Goal: Task Accomplishment & Management: Manage account settings

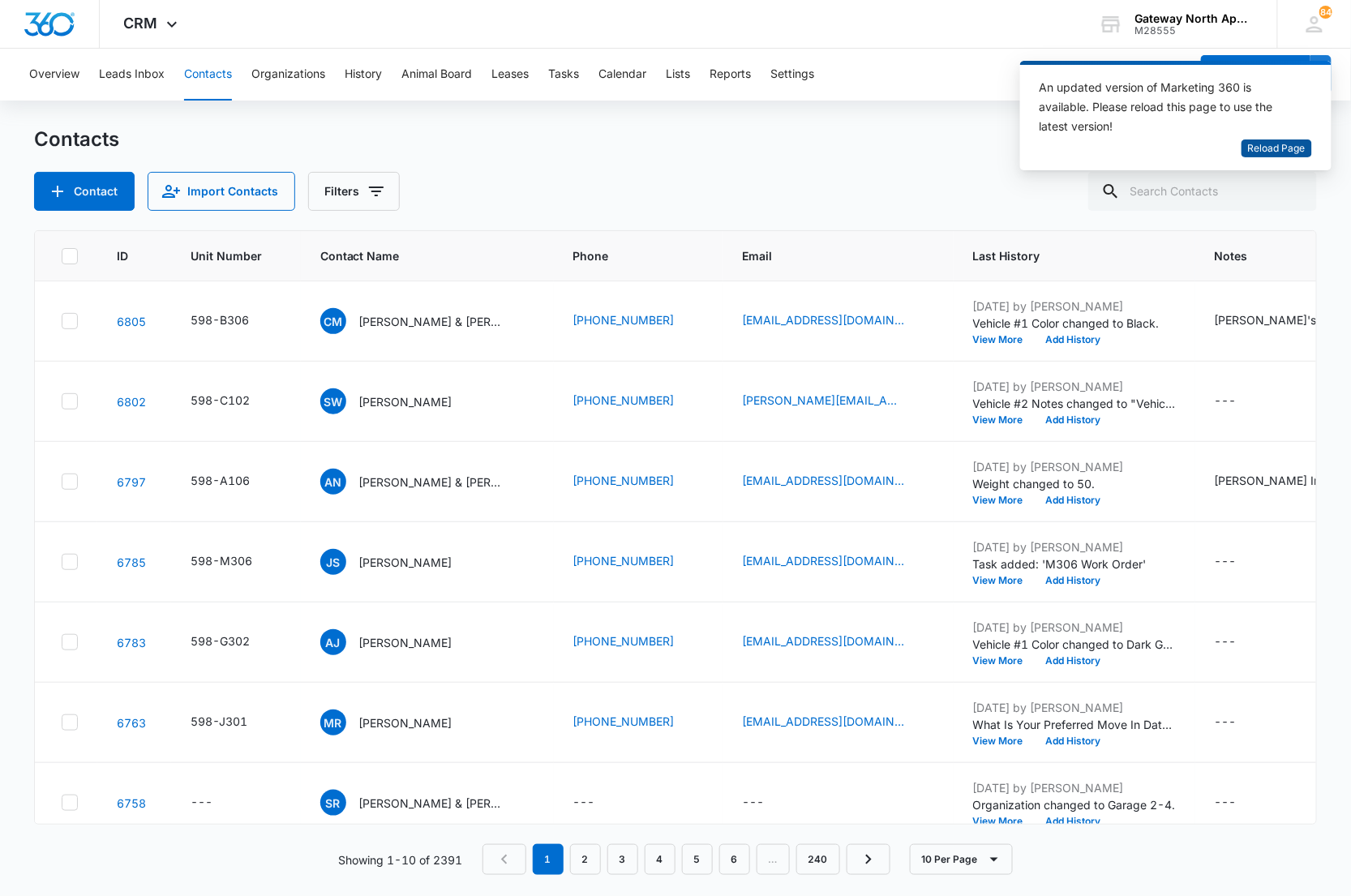
click at [1305, 141] on span "Reload Page" at bounding box center [1276, 148] width 58 height 15
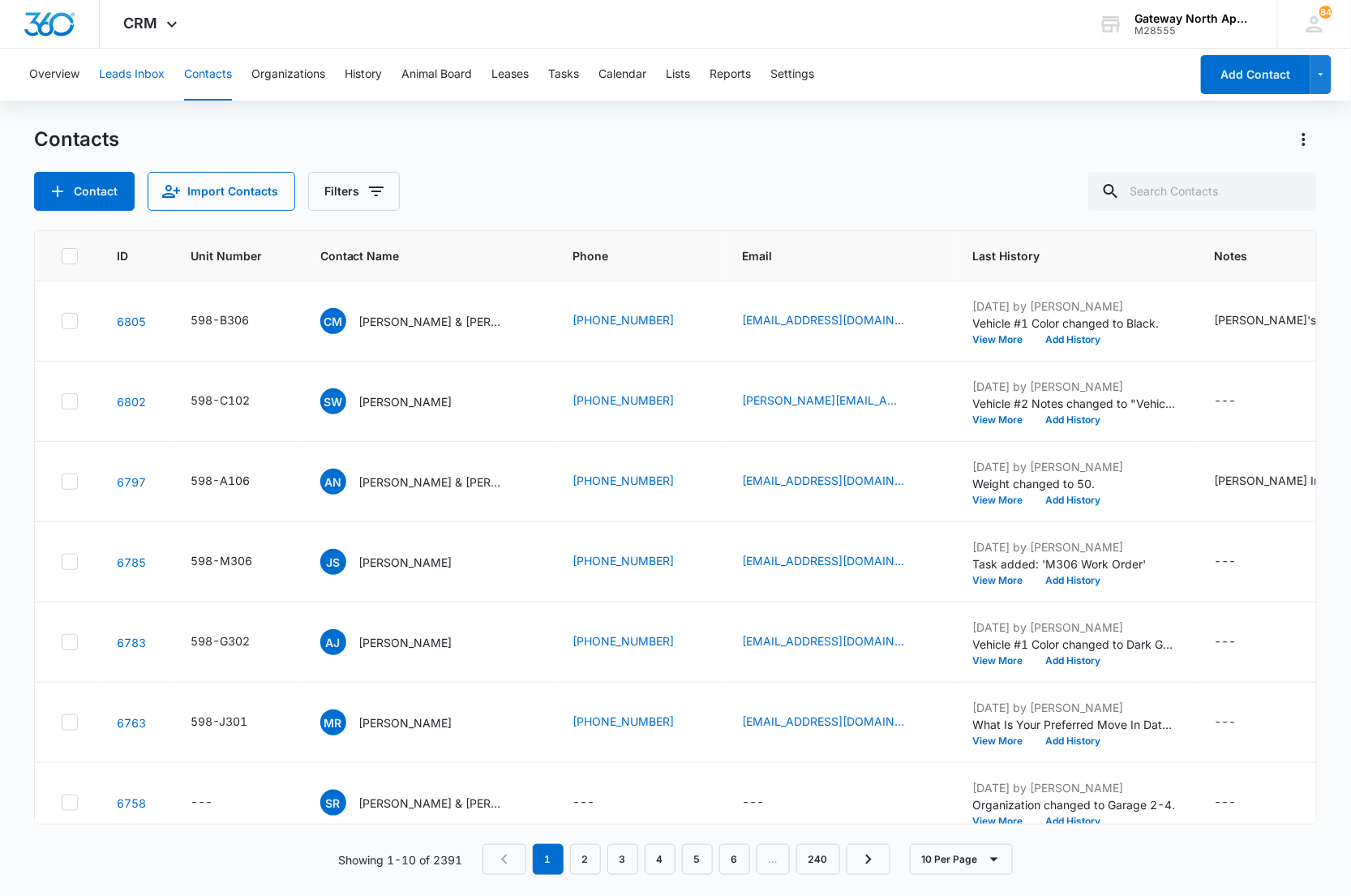
click at [124, 67] on button "Leads Inbox" at bounding box center [131, 74] width 65 height 52
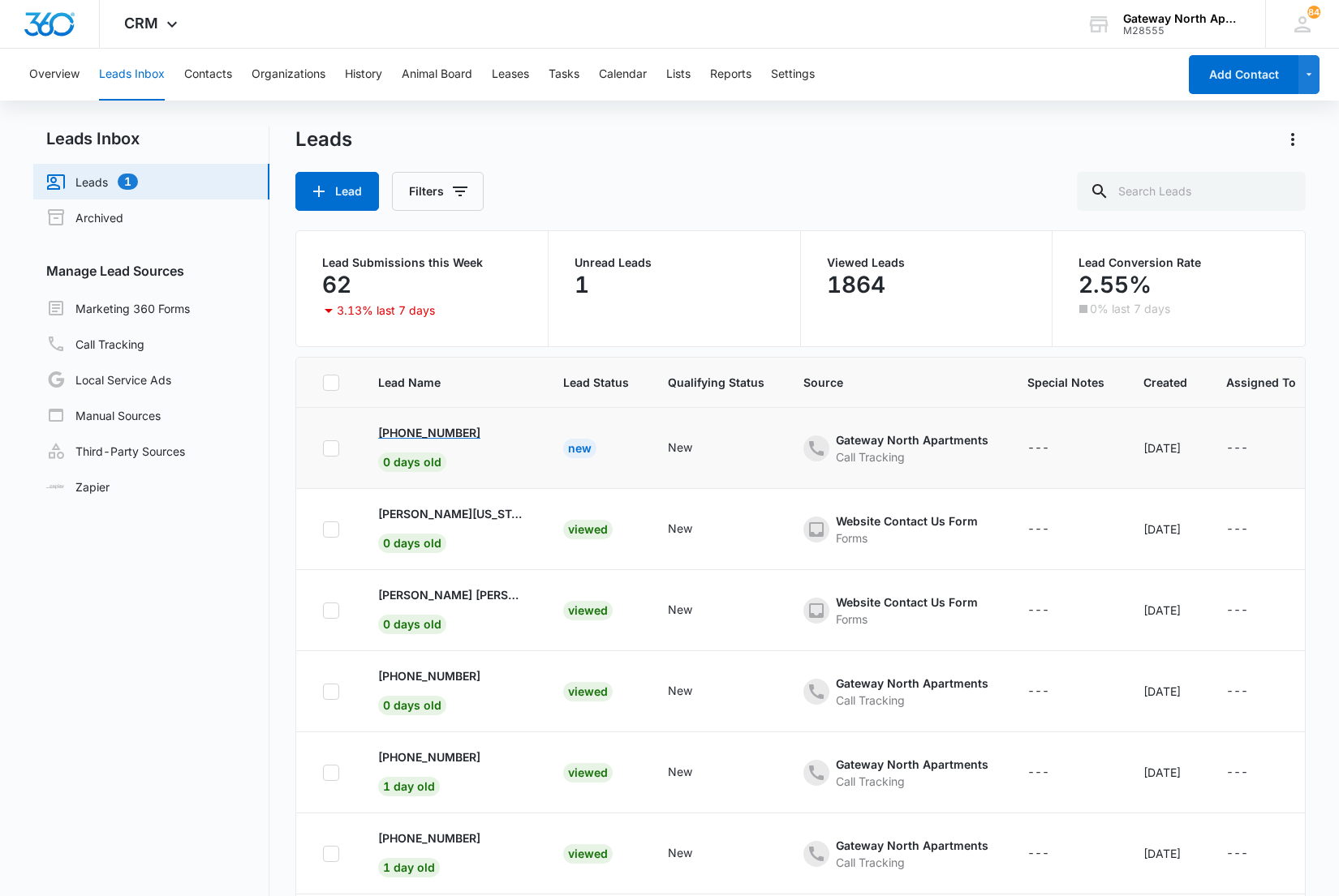
click at [414, 428] on p "+17066911788" at bounding box center [429, 433] width 102 height 17
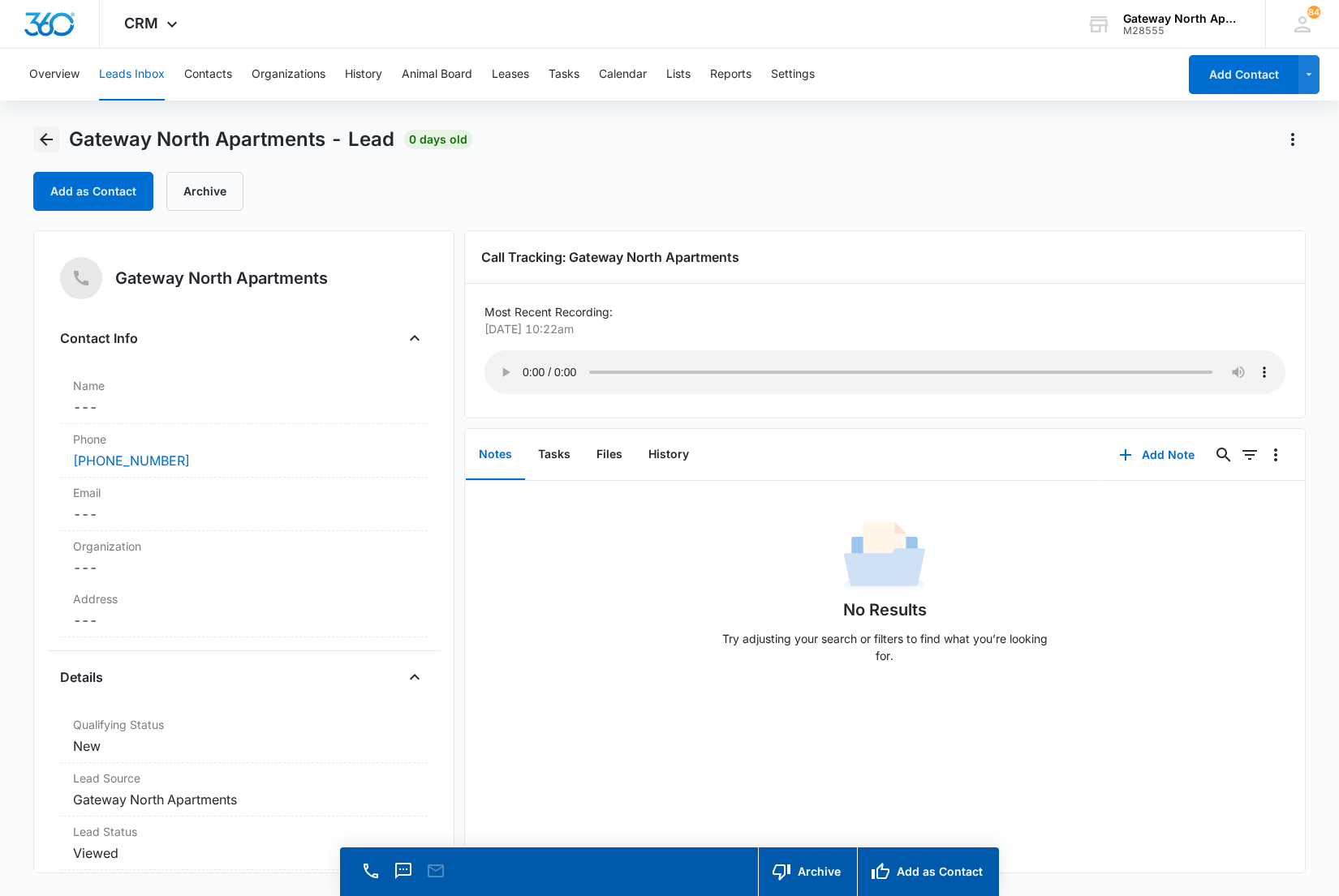
click at [47, 141] on icon "Back" at bounding box center [46, 139] width 20 height 20
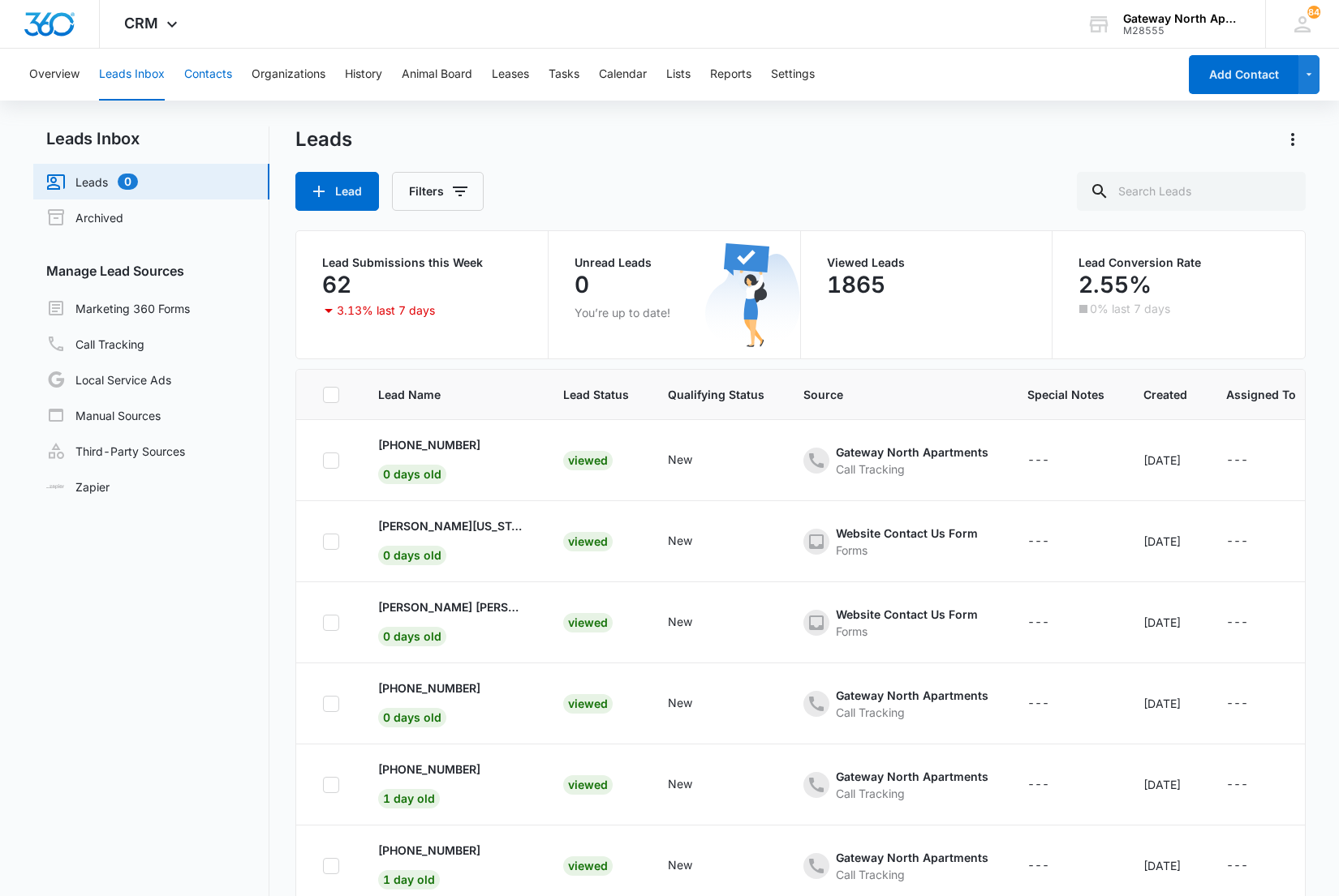
click at [207, 73] on button "Contacts" at bounding box center [208, 74] width 48 height 52
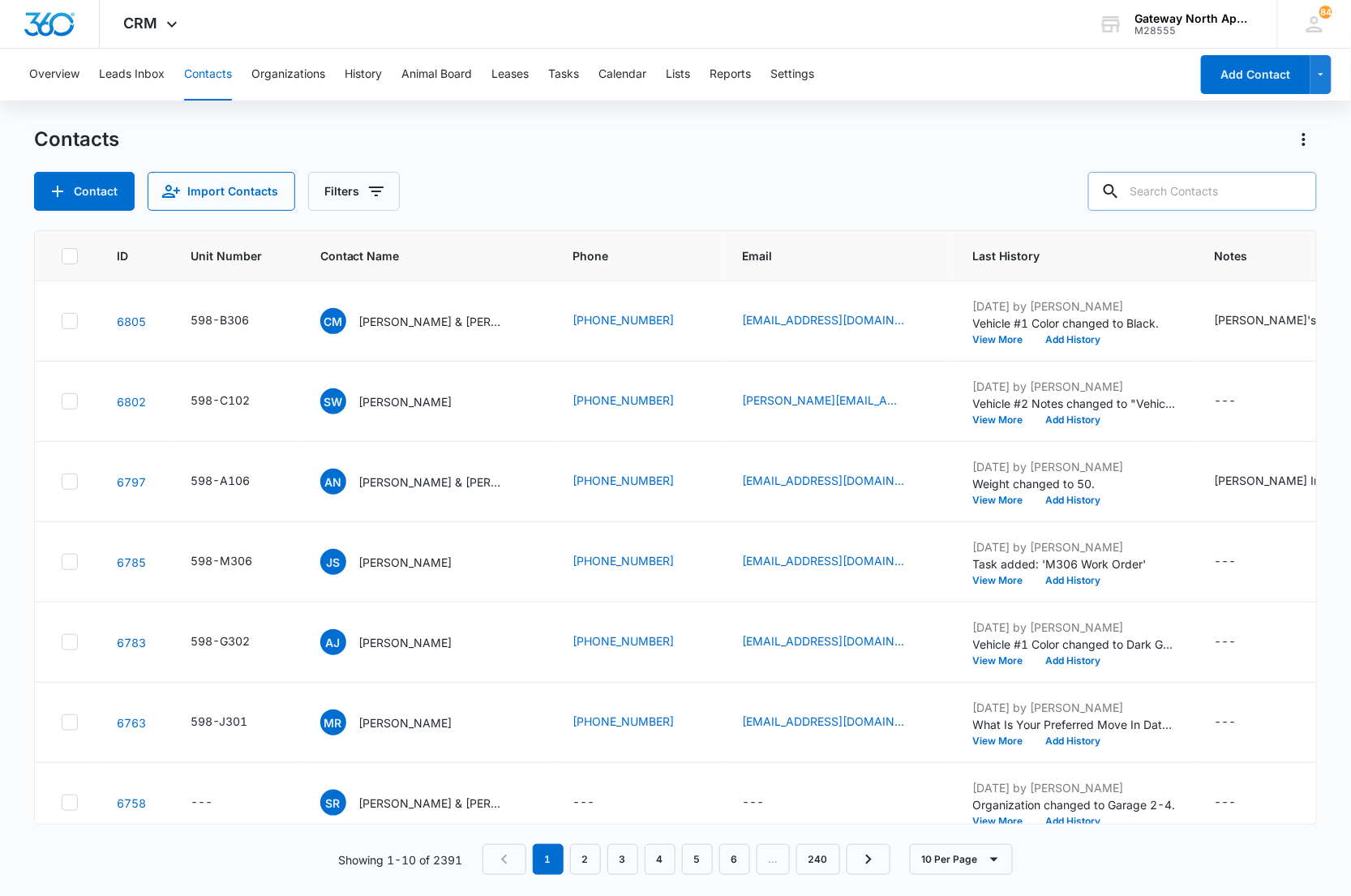
click at [1180, 188] on input "text" at bounding box center [1203, 191] width 229 height 39
type input "h104"
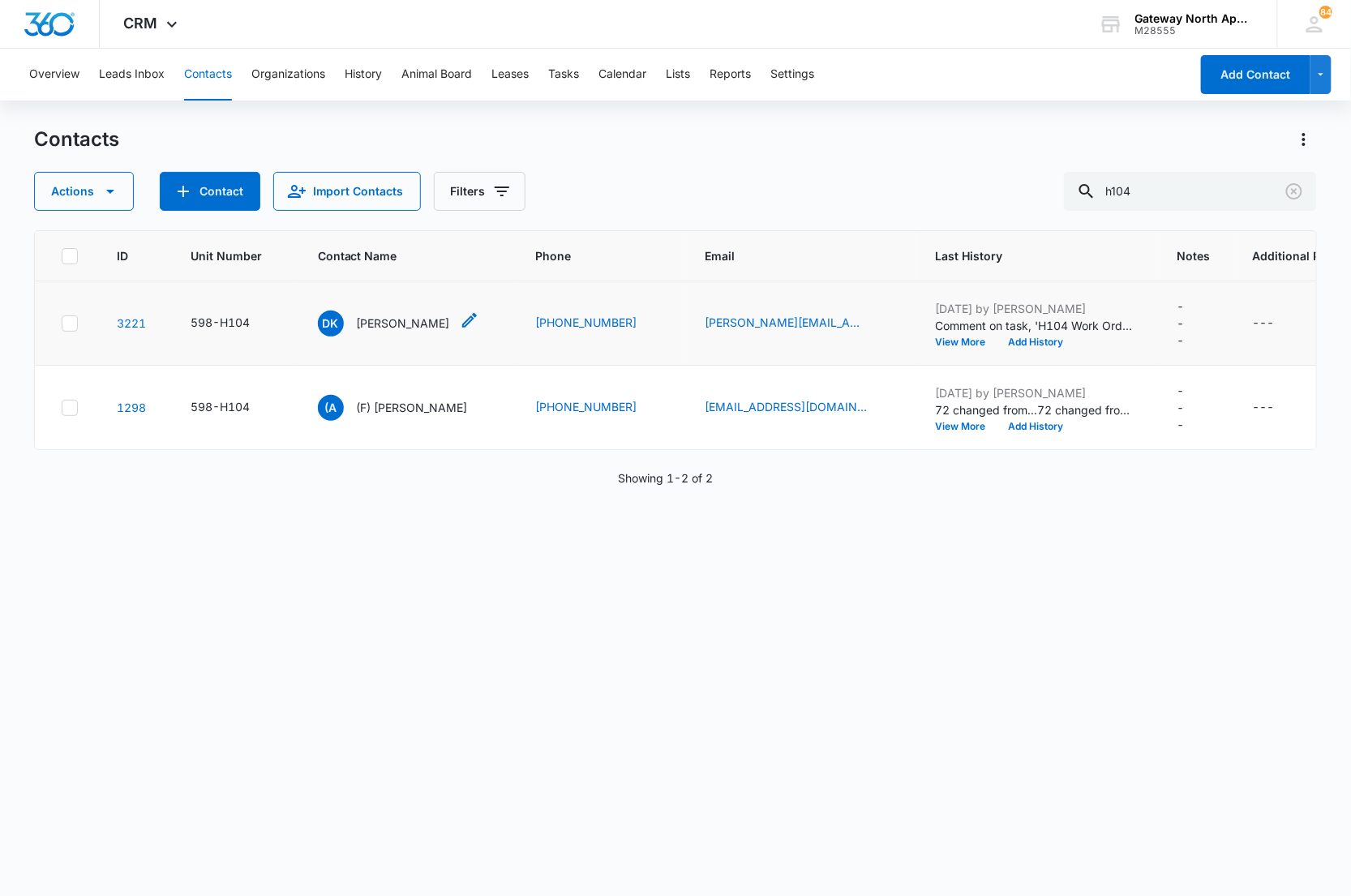
click at [395, 319] on p "David Kemner" at bounding box center [404, 323] width 94 height 17
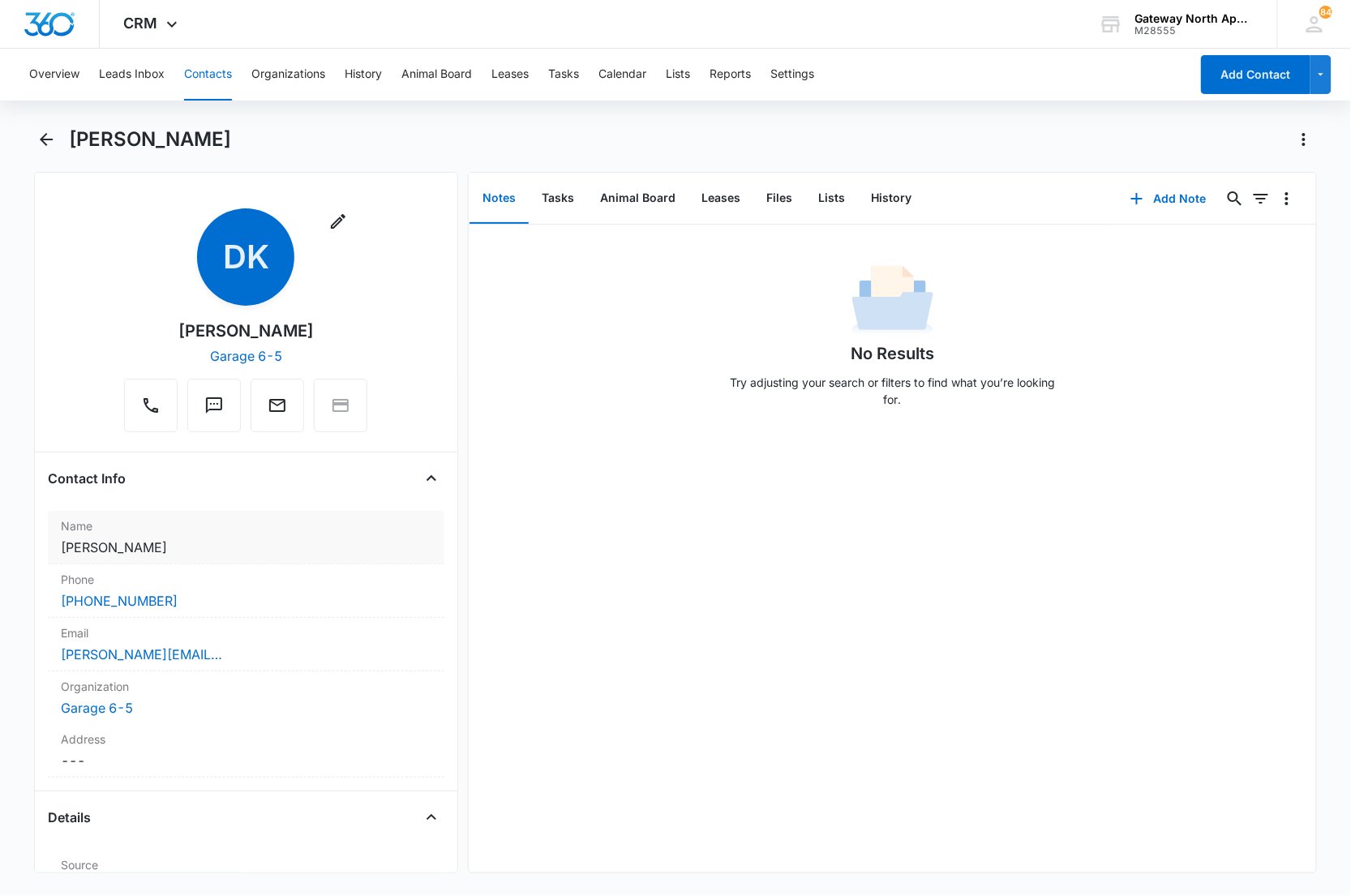
click at [274, 552] on dd "Cancel Save Changes David Kemner" at bounding box center [246, 547] width 372 height 20
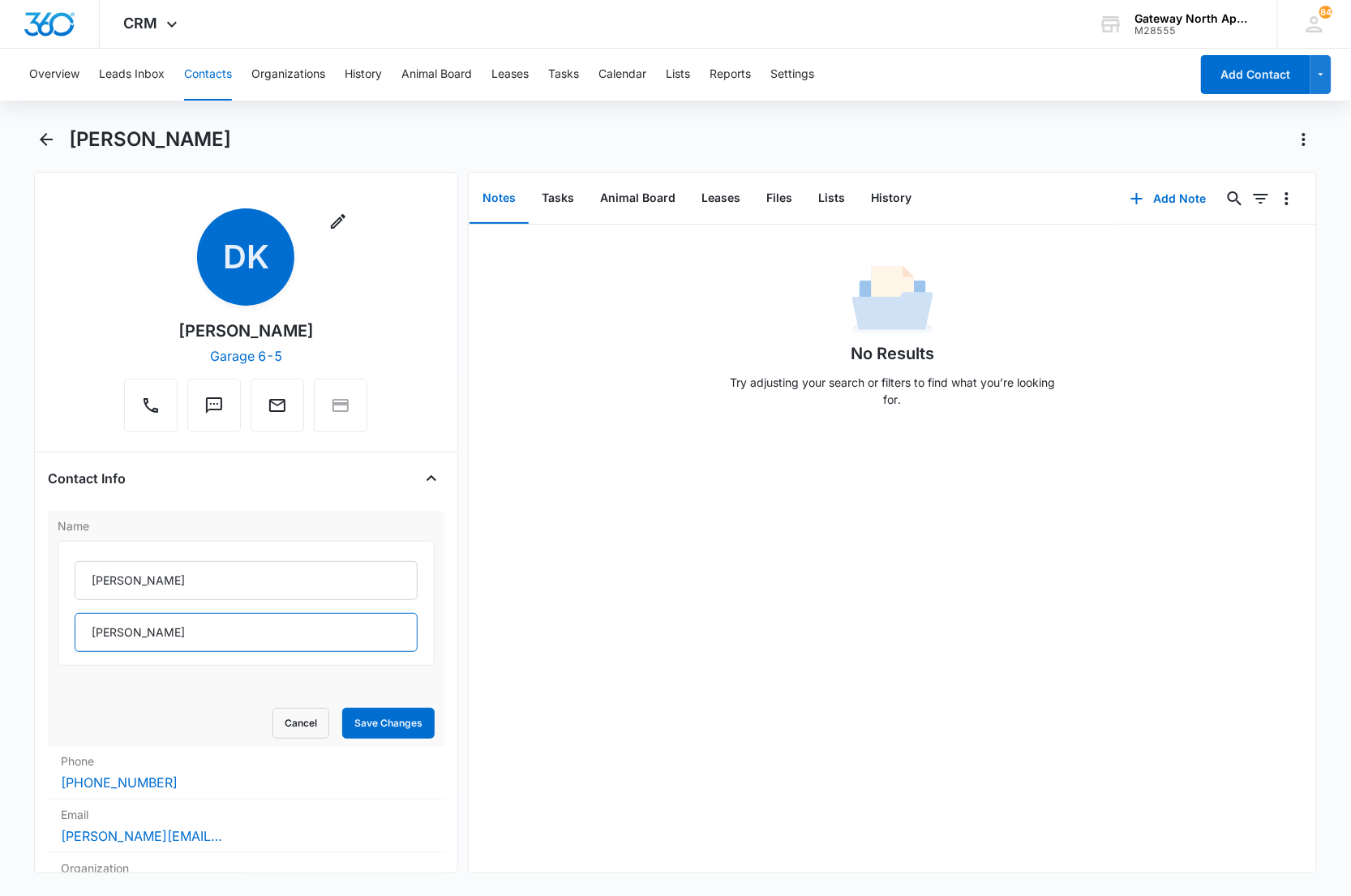
click at [176, 626] on input "Kemner" at bounding box center [247, 632] width 344 height 39
type input "Kemner & Jonathan Elijah Harrison"
click at [342, 708] on button "Save Changes" at bounding box center [389, 723] width 93 height 31
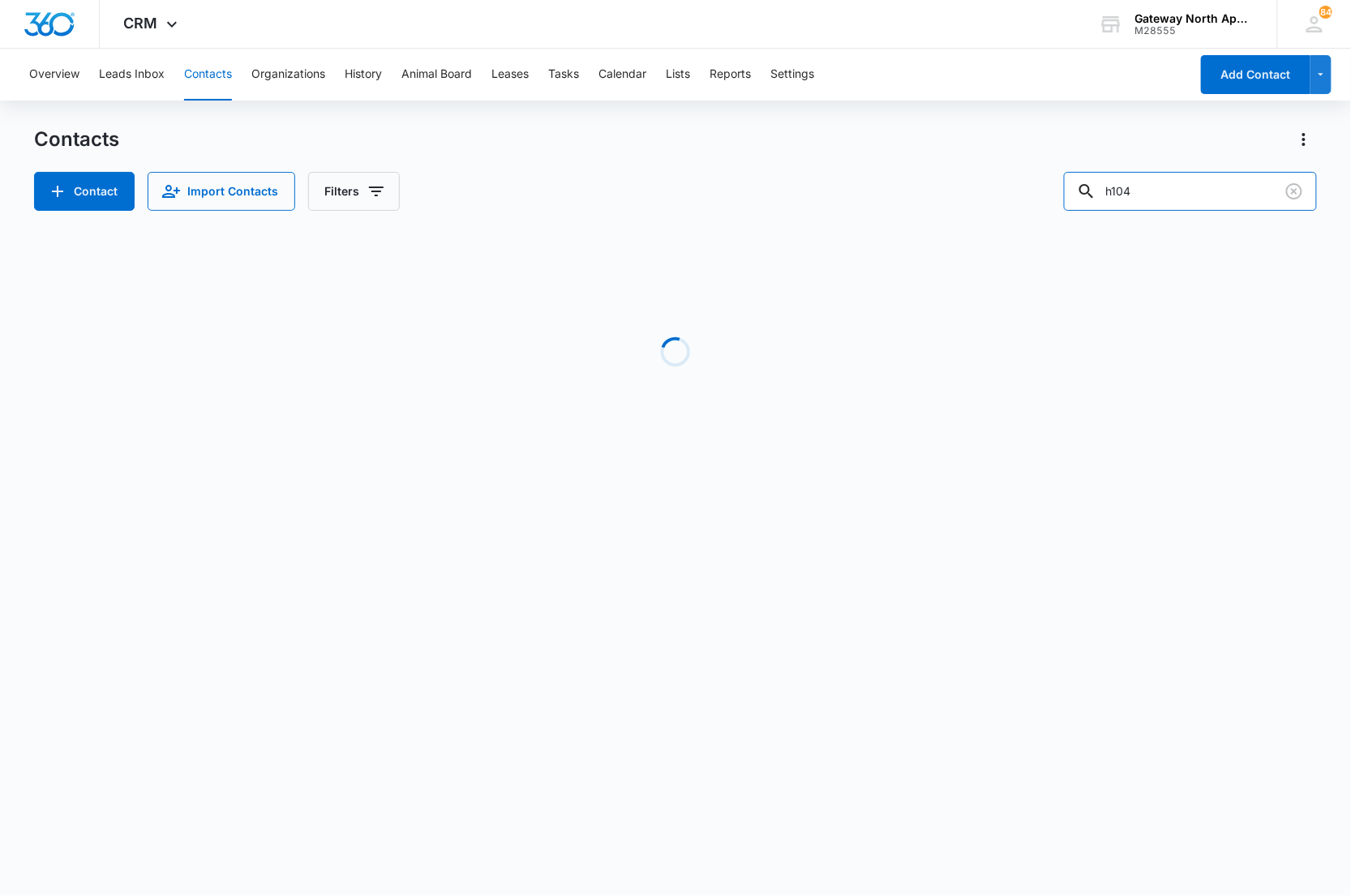
drag, startPoint x: 1183, startPoint y: 198, endPoint x: 1020, endPoint y: 204, distance: 163.1
click at [1020, 204] on div "Contact Import Contacts Filters h104" at bounding box center [676, 191] width 1284 height 39
paste input "(317) 273-3150"
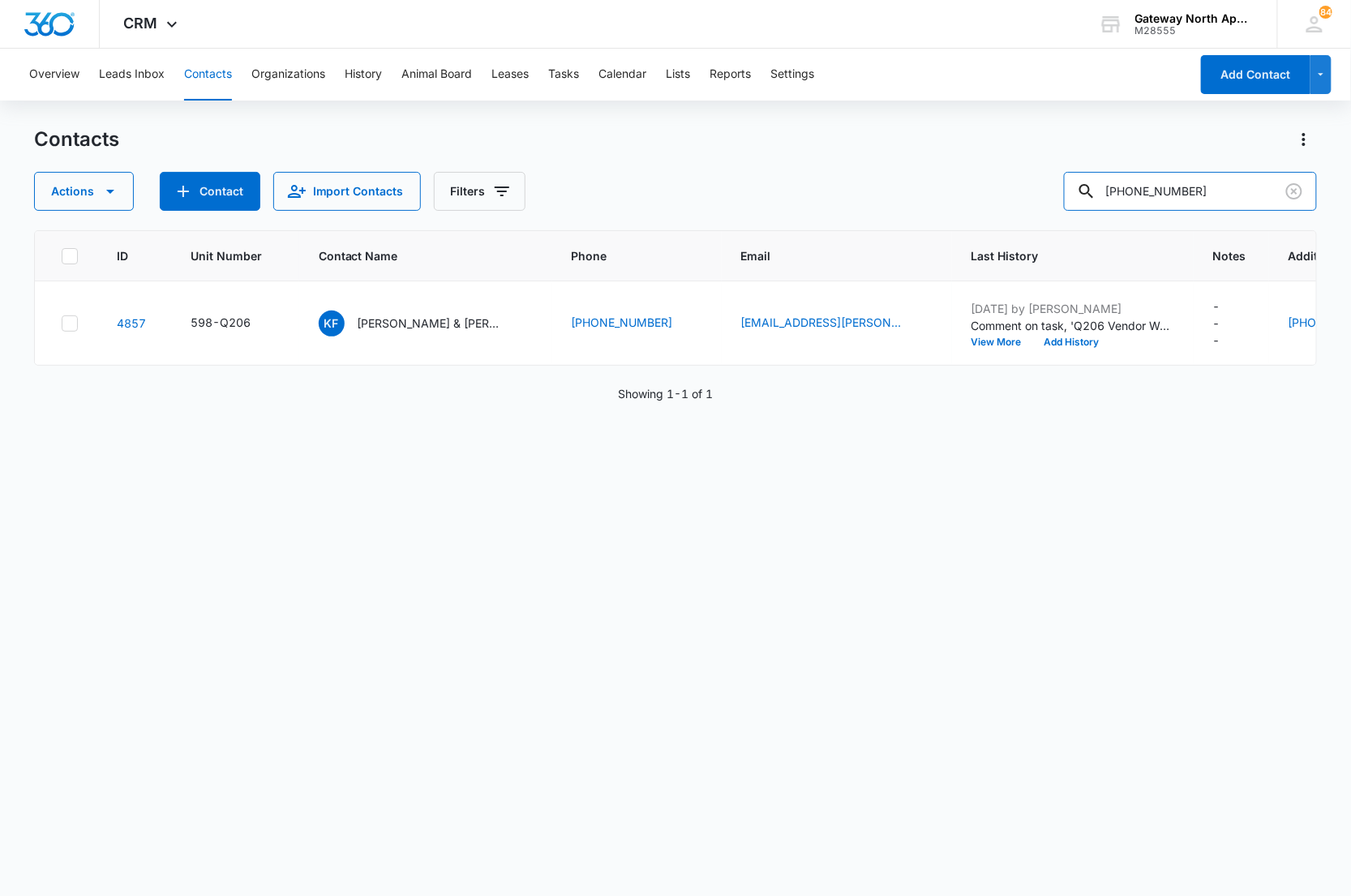
drag, startPoint x: 1226, startPoint y: 193, endPoint x: 897, endPoint y: 120, distance: 337.0
click at [911, 165] on div "Contacts Actions Contact Import Contacts Filters (317) 273-3150" at bounding box center [676, 168] width 1284 height 84
type input "h104"
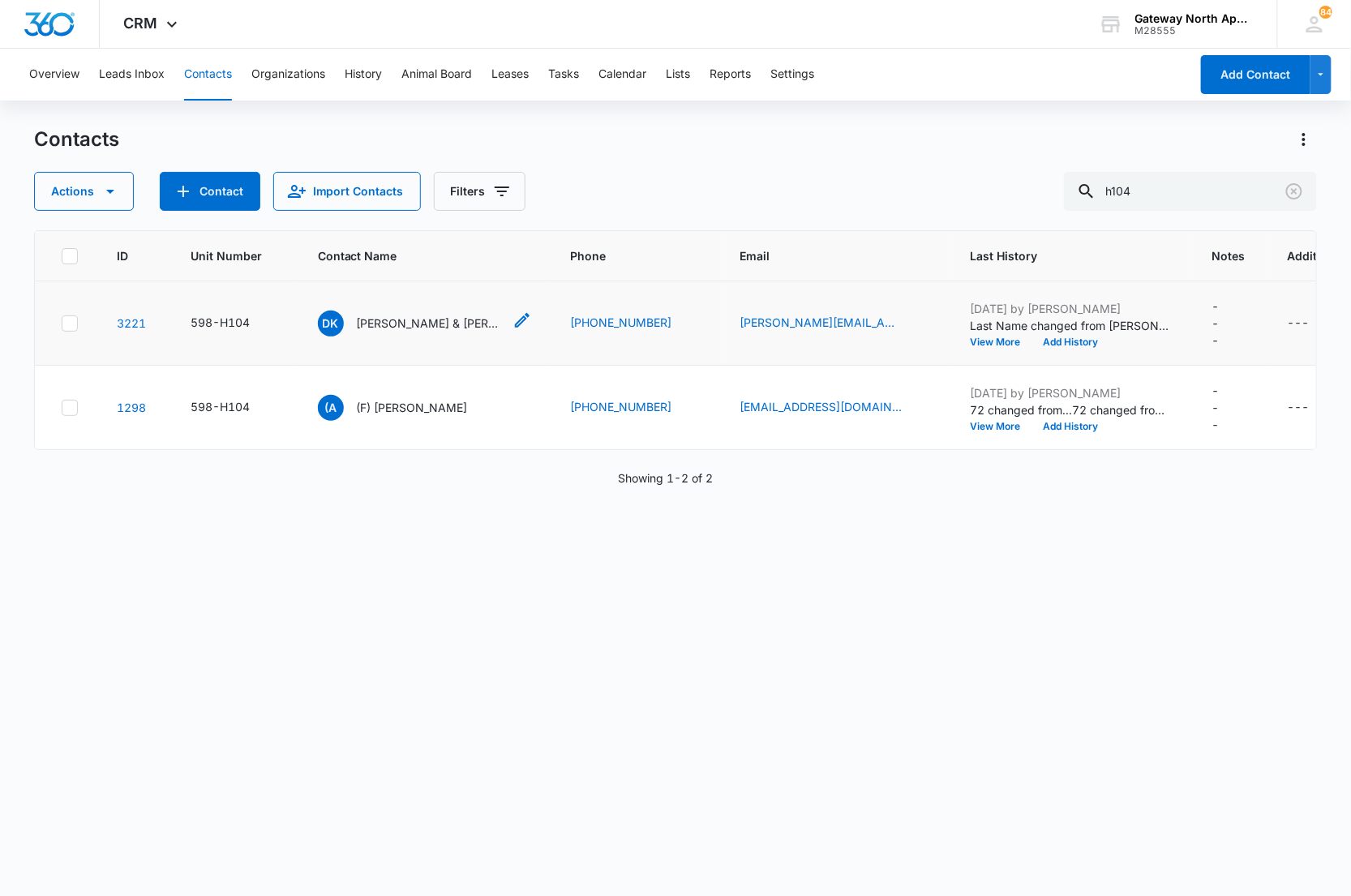
click at [394, 335] on div "DK David Kemner & Jonathan Elijah Harrison" at bounding box center [410, 323] width 185 height 26
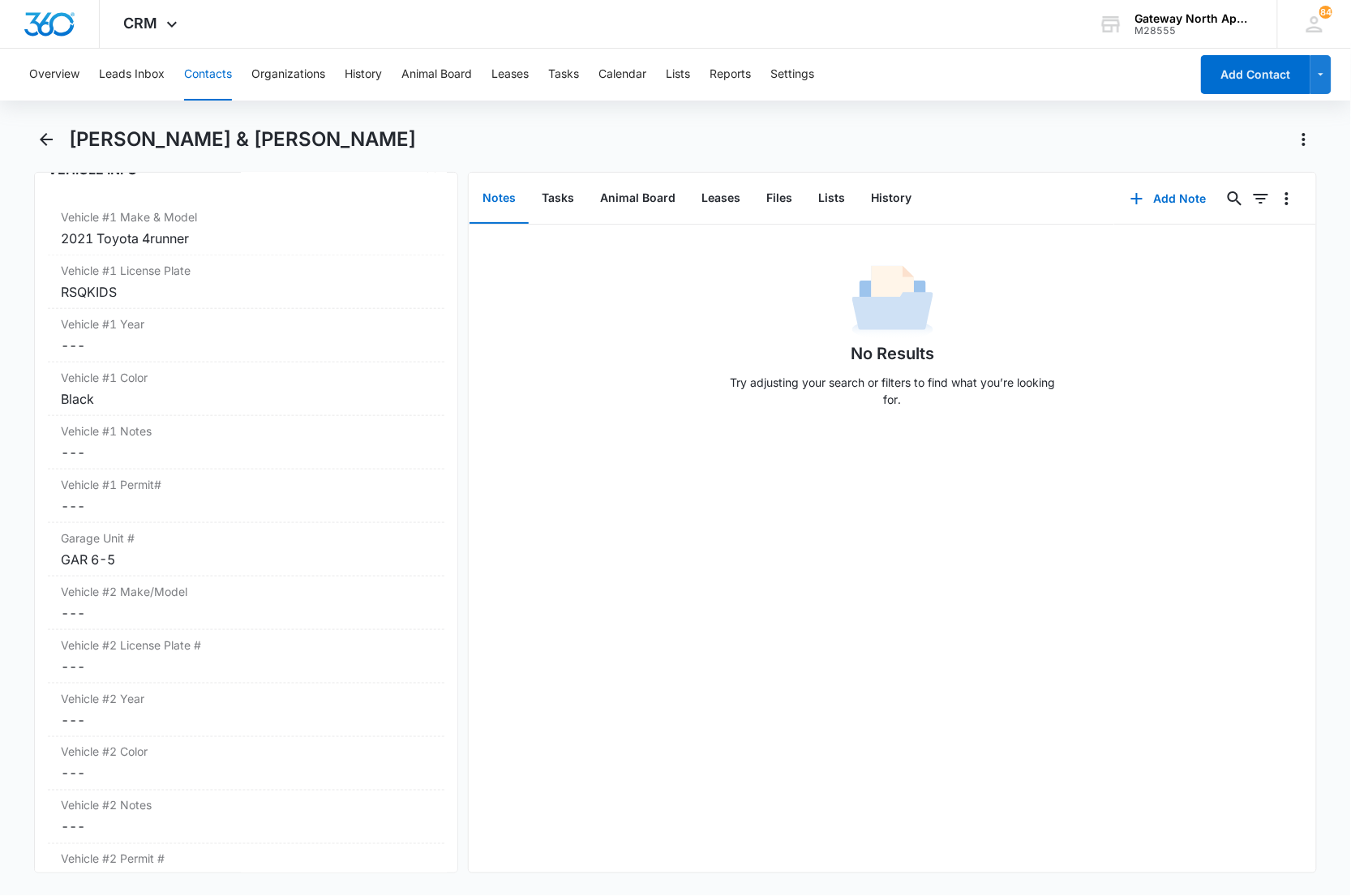
scroll to position [2433, 0]
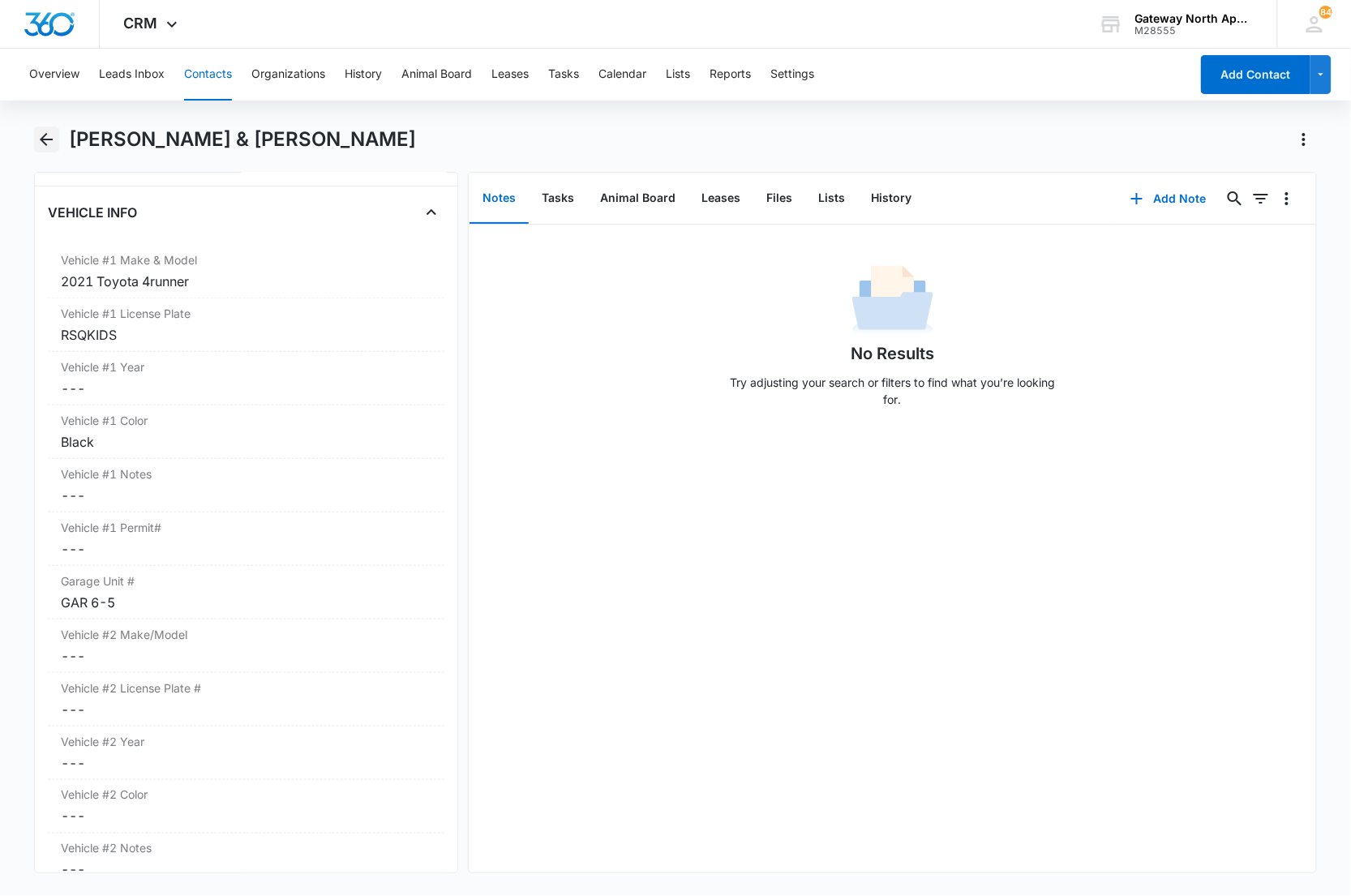
click at [37, 135] on icon "Back" at bounding box center [46, 139] width 20 height 20
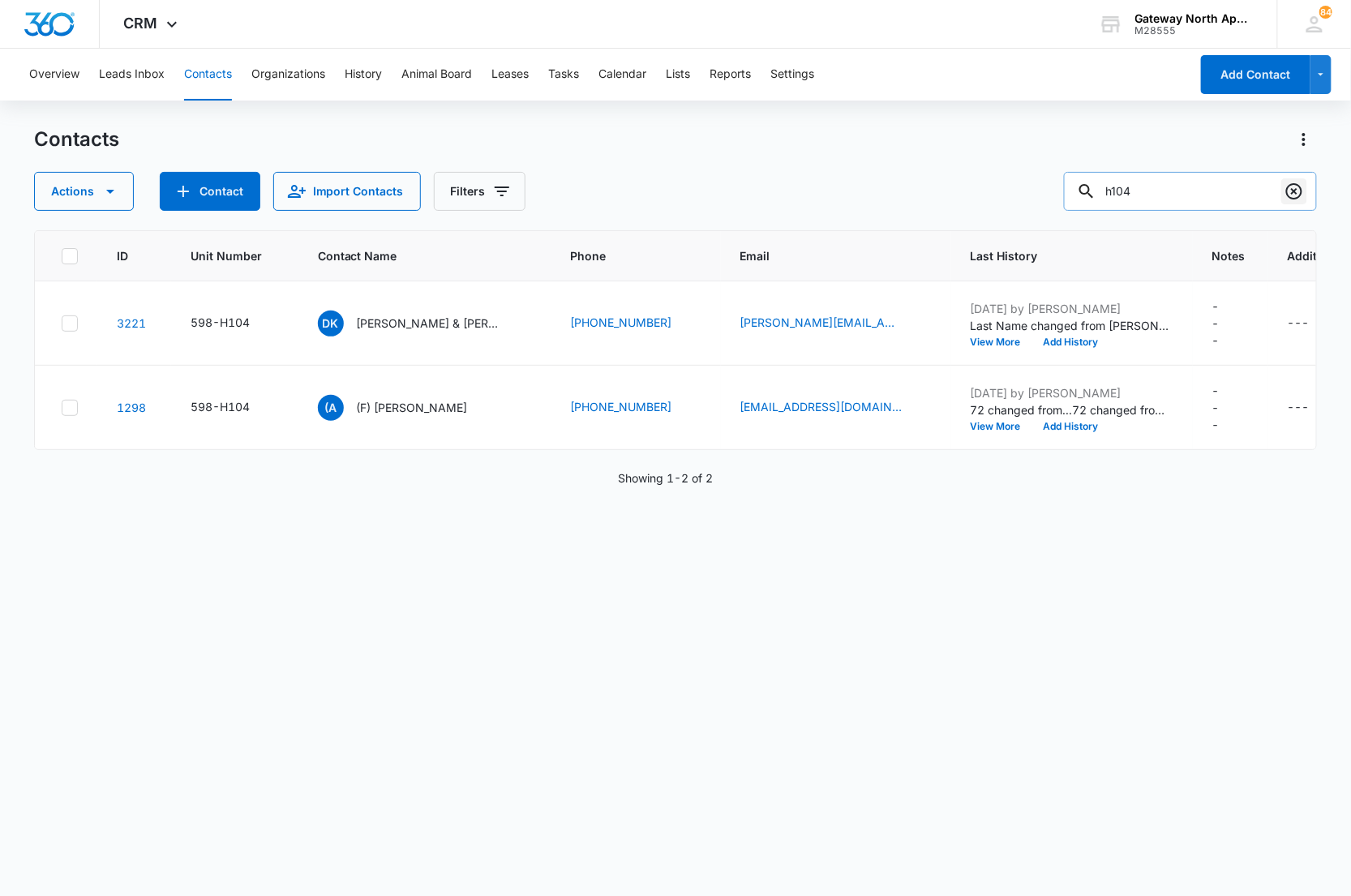
click at [1300, 197] on icon "Clear" at bounding box center [1294, 191] width 16 height 16
